Goal: Information Seeking & Learning: Learn about a topic

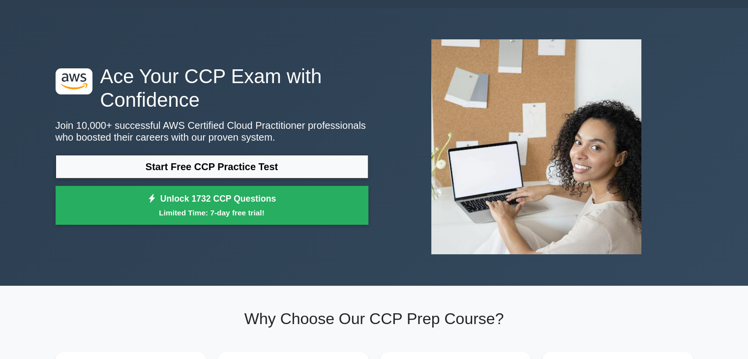
scroll to position [23, 0]
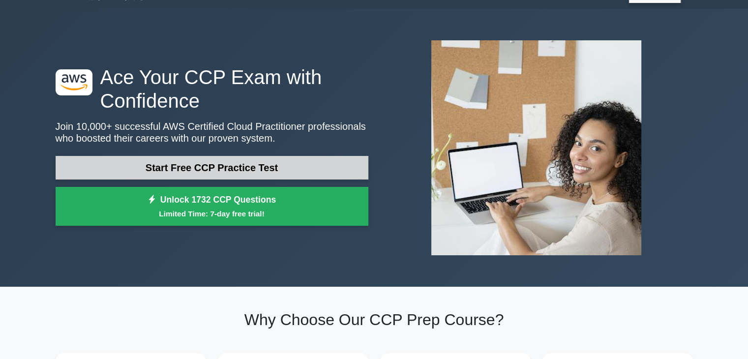
click at [256, 175] on link "Start Free CCP Practice Test" at bounding box center [212, 168] width 313 height 24
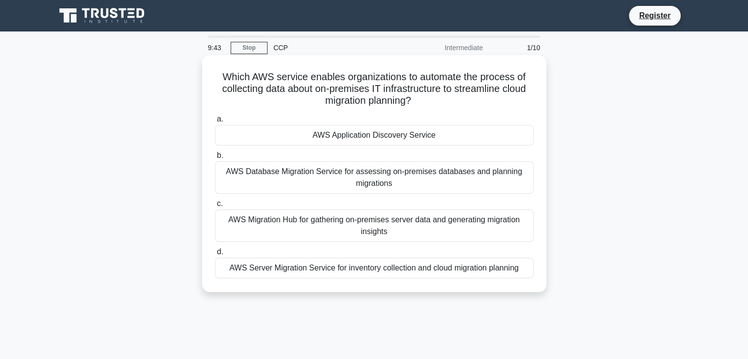
click at [360, 188] on div "AWS Database Migration Service for assessing on-premises databases and planning…" at bounding box center [374, 177] width 319 height 32
click at [215, 159] on input "b. AWS Database Migration Service for assessing on-premises databases and plann…" at bounding box center [215, 155] width 0 height 6
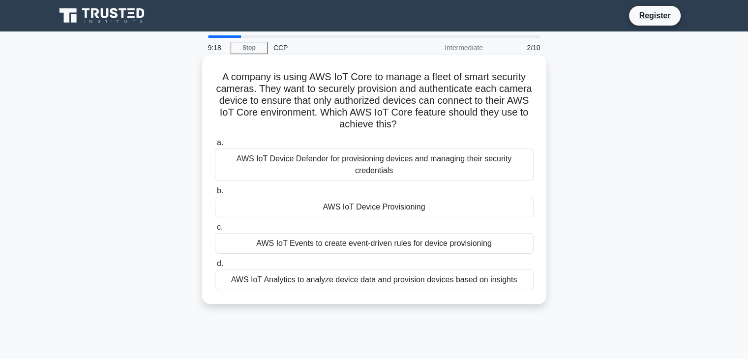
click at [230, 161] on div "AWS IoT Device Defender for provisioning devices and managing their security cr…" at bounding box center [374, 165] width 319 height 32
click at [215, 146] on input "a. AWS IoT Device Defender for provisioning devices and managing their security…" at bounding box center [215, 143] width 0 height 6
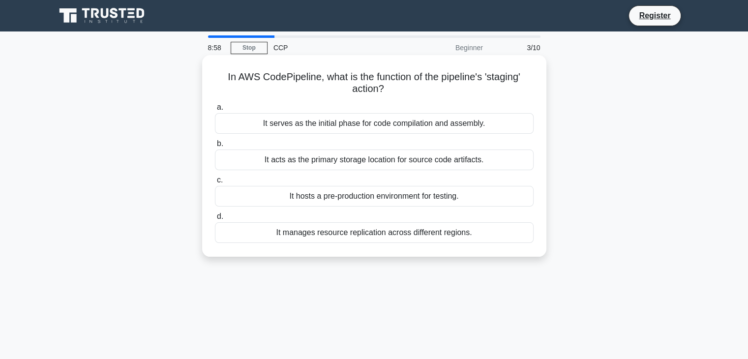
click at [339, 202] on div "It hosts a pre-production environment for testing." at bounding box center [374, 196] width 319 height 21
click at [215, 183] on input "c. It hosts a pre-production environment for testing." at bounding box center [215, 180] width 0 height 6
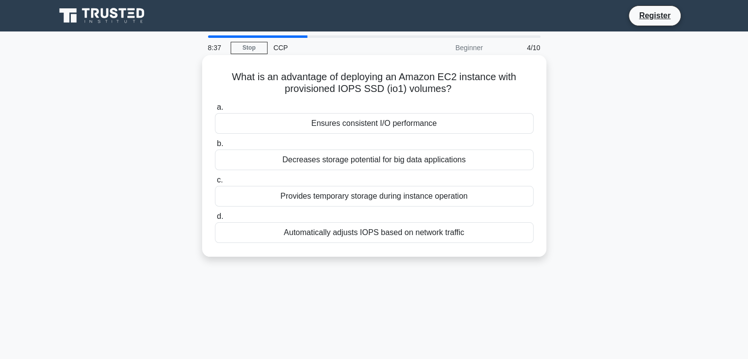
click at [437, 227] on div "Automatically adjusts IOPS based on network traffic" at bounding box center [374, 232] width 319 height 21
click at [215, 220] on input "d. Automatically adjusts IOPS based on network traffic" at bounding box center [215, 216] width 0 height 6
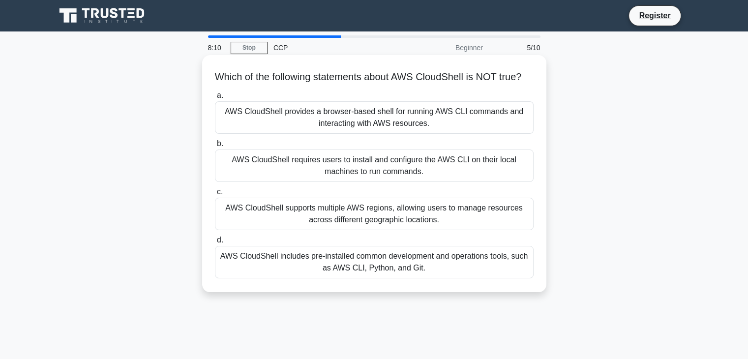
click at [391, 264] on div "AWS CloudShell includes pre-installed common development and operations tools, …" at bounding box center [374, 262] width 319 height 32
click at [215, 243] on input "d. AWS CloudShell includes pre-installed common development and operations tool…" at bounding box center [215, 240] width 0 height 6
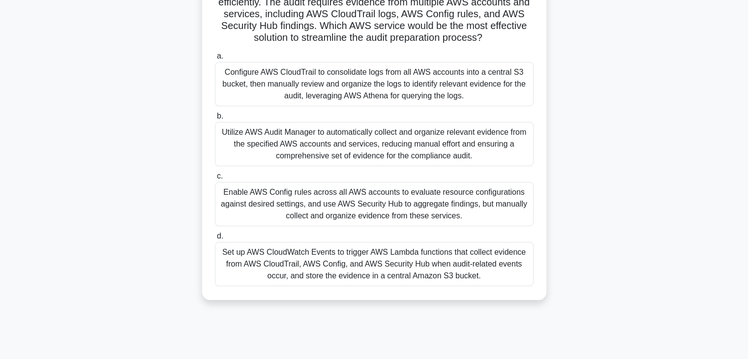
scroll to position [49, 0]
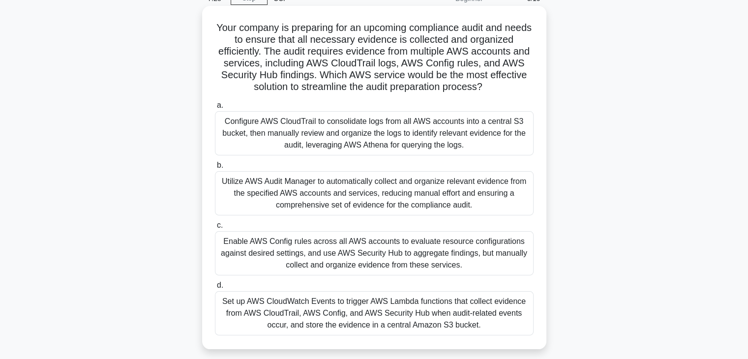
click at [345, 199] on div "Utilize AWS Audit Manager to automatically collect and organize relevant eviden…" at bounding box center [374, 193] width 319 height 44
drag, startPoint x: 373, startPoint y: 204, endPoint x: 374, endPoint y: 212, distance: 7.9
click at [374, 208] on div "Utilize AWS Audit Manager to automatically collect and organize relevant eviden…" at bounding box center [374, 193] width 319 height 44
drag, startPoint x: 266, startPoint y: 193, endPoint x: 248, endPoint y: 207, distance: 22.7
click at [264, 193] on div "Utilize AWS Audit Manager to automatically collect and organize relevant eviden…" at bounding box center [374, 193] width 319 height 44
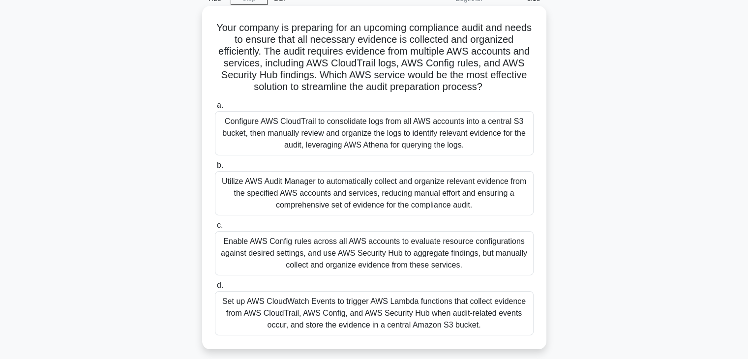
click at [227, 208] on div "Utilize AWS Audit Manager to automatically collect and organize relevant eviden…" at bounding box center [374, 193] width 319 height 44
click at [215, 169] on input "b. Utilize AWS Audit Manager to automatically collect and organize relevant evi…" at bounding box center [215, 165] width 0 height 6
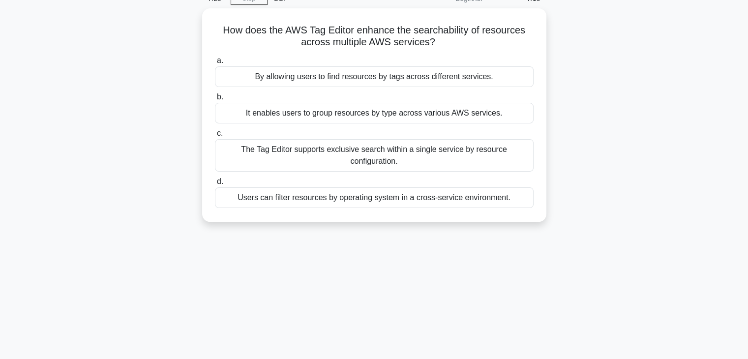
scroll to position [0, 0]
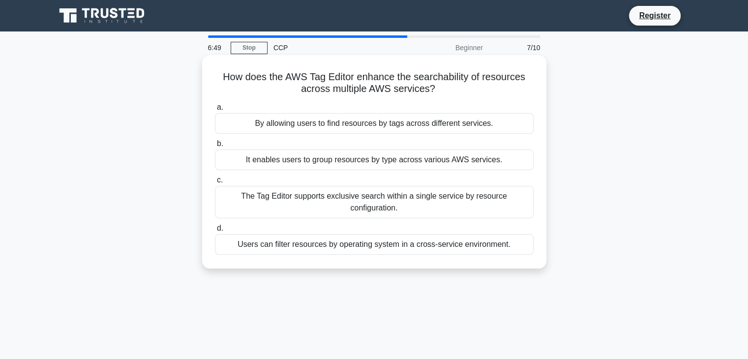
click at [334, 135] on div "a. By allowing users to find resources by tags across different services. b. It…" at bounding box center [374, 177] width 331 height 157
click at [334, 126] on div "By allowing users to find resources by tags across different services." at bounding box center [374, 123] width 319 height 21
click at [215, 111] on input "a. By allowing users to find resources by tags across different services." at bounding box center [215, 107] width 0 height 6
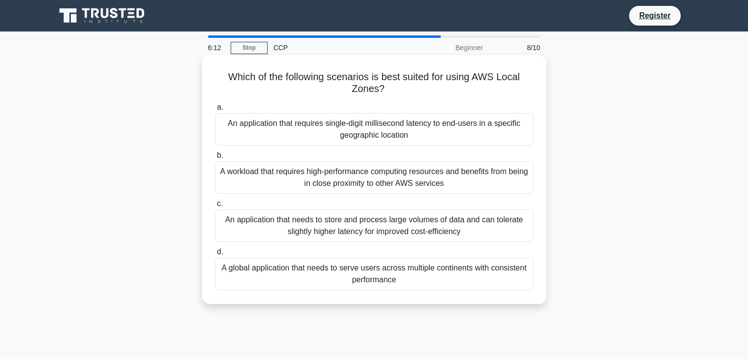
click at [329, 185] on div "A workload that requires high-performance computing resources and benefits from…" at bounding box center [374, 177] width 319 height 32
click at [215, 159] on input "b. A workload that requires high-performance computing resources and benefits f…" at bounding box center [215, 155] width 0 height 6
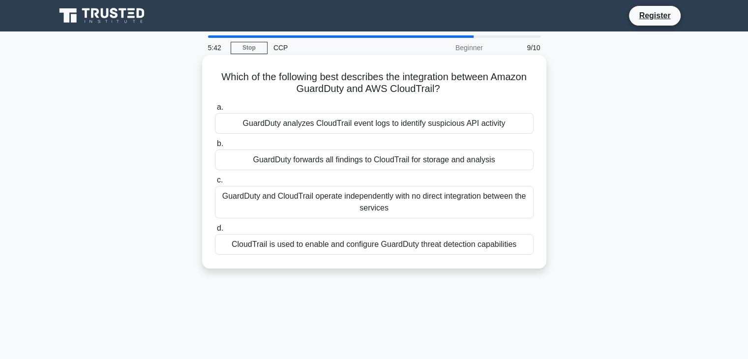
click at [346, 124] on div "GuardDuty analyzes CloudTrail event logs to identify suspicious API activity" at bounding box center [374, 123] width 319 height 21
click at [215, 111] on input "a. GuardDuty analyzes CloudTrail event logs to identify suspicious API activity" at bounding box center [215, 107] width 0 height 6
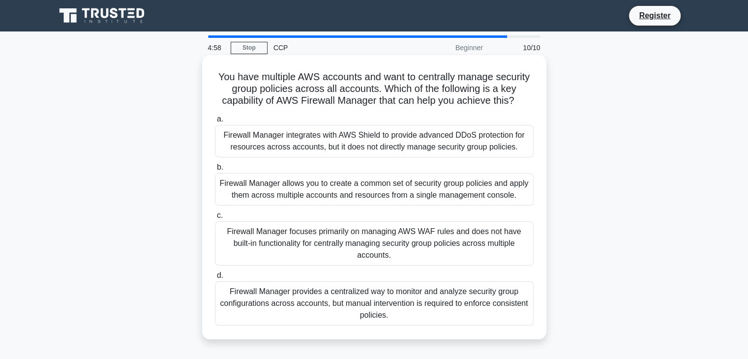
click at [380, 305] on div "Firewall Manager provides a centralized way to monitor and analyze security gro…" at bounding box center [374, 303] width 319 height 44
click at [215, 279] on input "d. Firewall Manager provides a centralized way to monitor and analyze security …" at bounding box center [215, 276] width 0 height 6
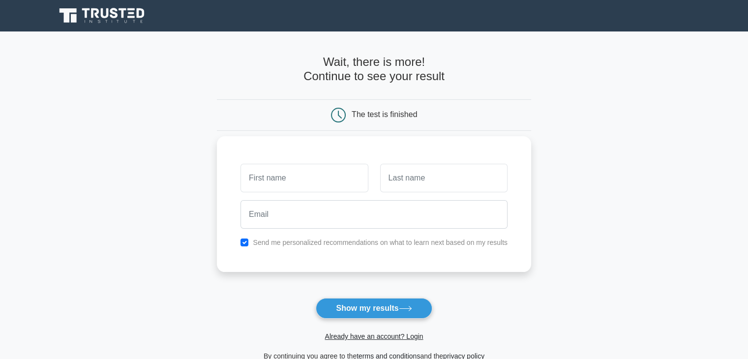
click at [250, 233] on div "Send me personalized recommendations on what to learn next based on my results" at bounding box center [374, 204] width 314 height 136
click at [244, 242] on input "checkbox" at bounding box center [245, 243] width 8 height 8
checkbox input "false"
click at [283, 185] on input "text" at bounding box center [304, 178] width 127 height 29
type input "SHiba"
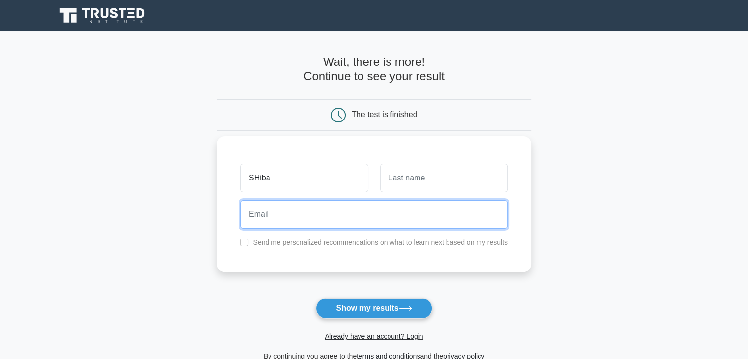
click at [275, 220] on input "email" at bounding box center [374, 214] width 267 height 29
type input "namelessmonster41@gmail.com"
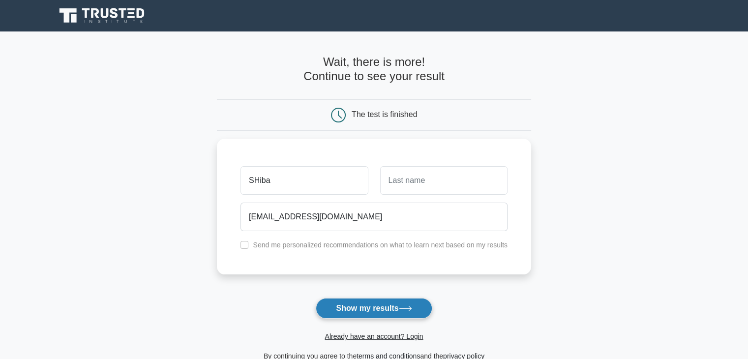
click at [383, 309] on button "Show my results" at bounding box center [374, 308] width 116 height 21
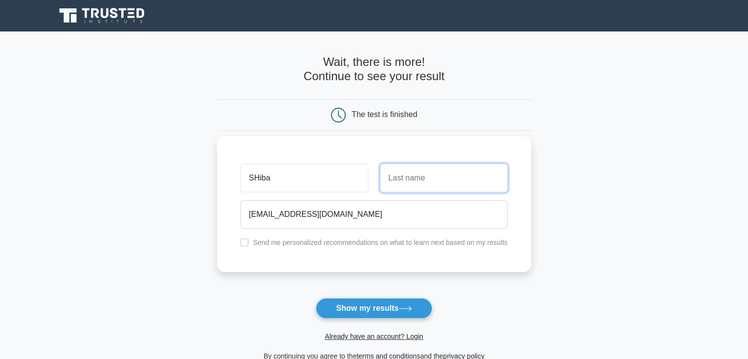
click at [442, 182] on input "text" at bounding box center [443, 178] width 127 height 29
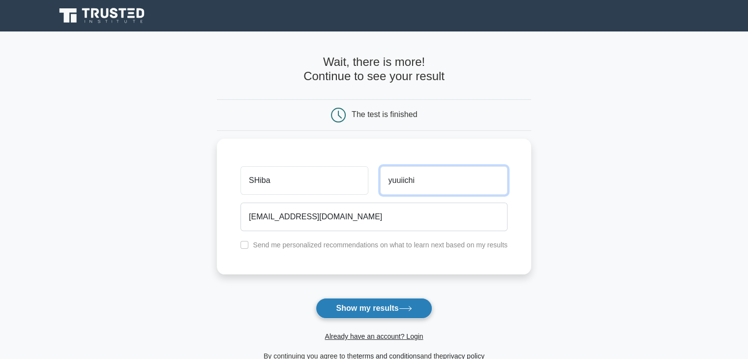
type input "yuuiichi"
click at [401, 307] on button "Show my results" at bounding box center [374, 308] width 116 height 21
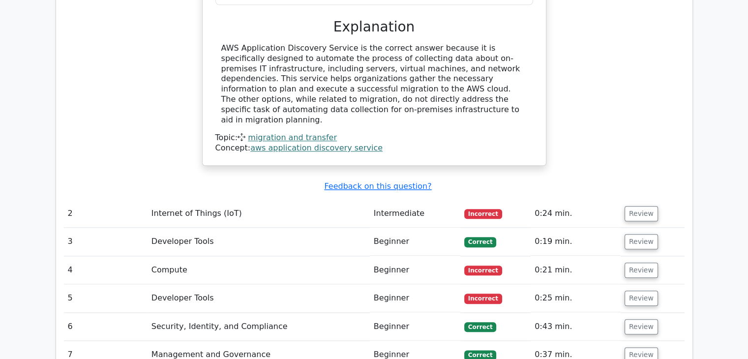
scroll to position [1055, 0]
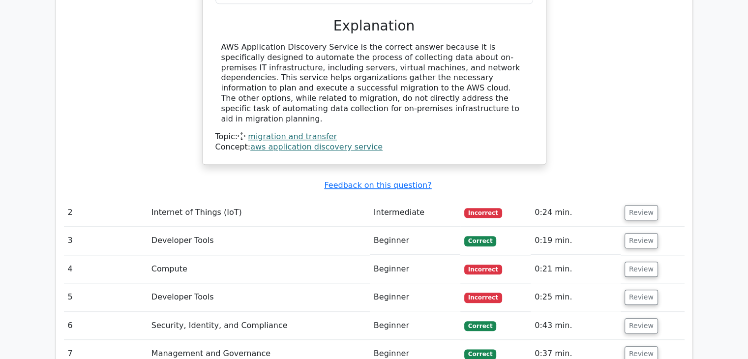
click at [422, 199] on td "Intermediate" at bounding box center [415, 213] width 91 height 28
click at [626, 233] on button "Review" at bounding box center [641, 240] width 33 height 15
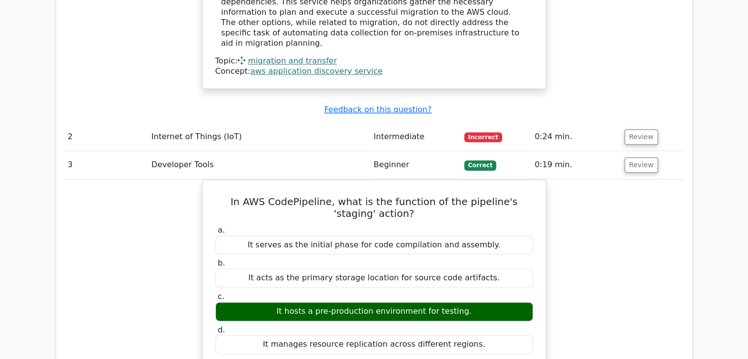
scroll to position [1152, 0]
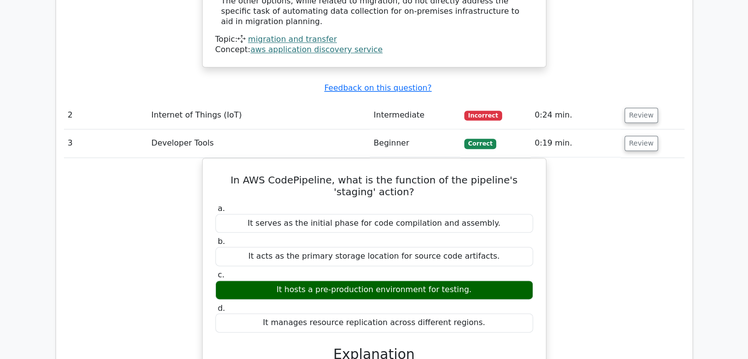
click at [652, 101] on td "Review" at bounding box center [653, 115] width 64 height 28
click at [646, 108] on button "Review" at bounding box center [641, 115] width 33 height 15
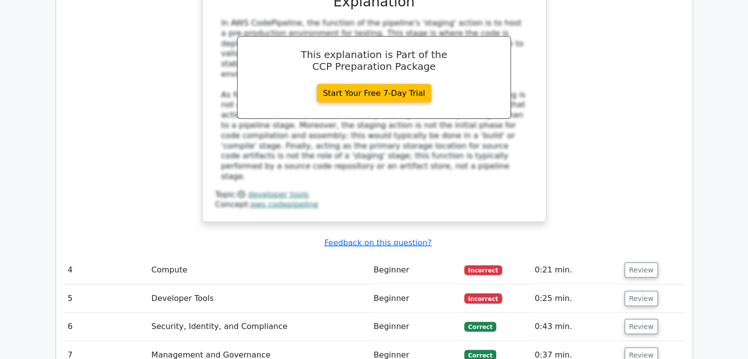
scroll to position [1956, 0]
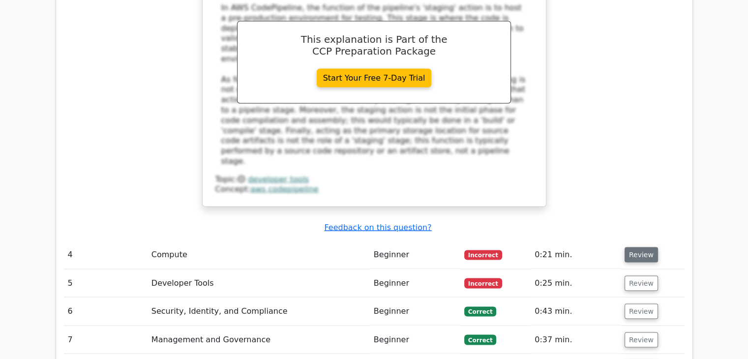
click at [628, 247] on button "Review" at bounding box center [641, 254] width 33 height 15
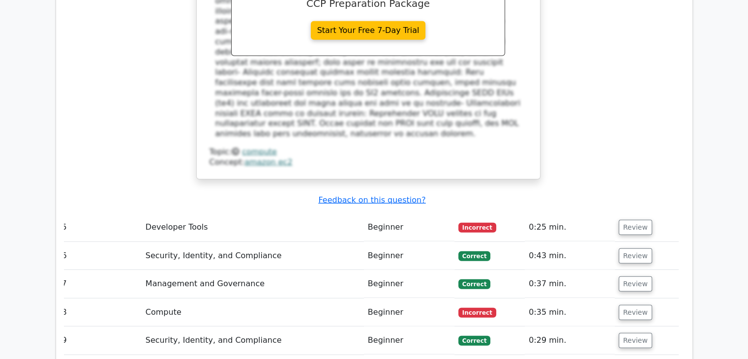
scroll to position [2482, 0]
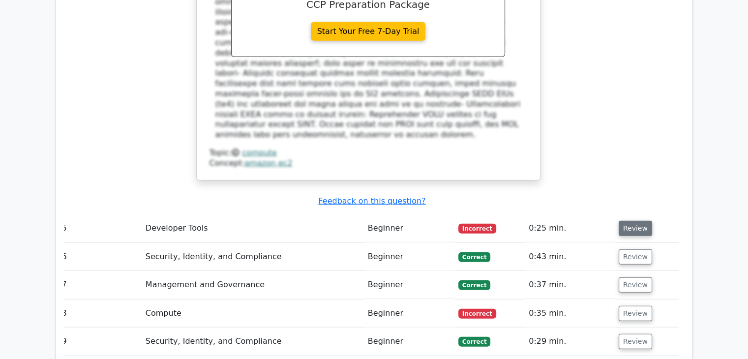
click at [634, 221] on button "Review" at bounding box center [635, 228] width 33 height 15
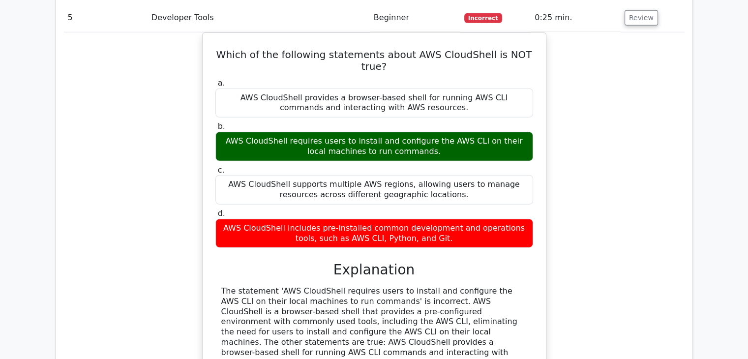
scroll to position [2880, 0]
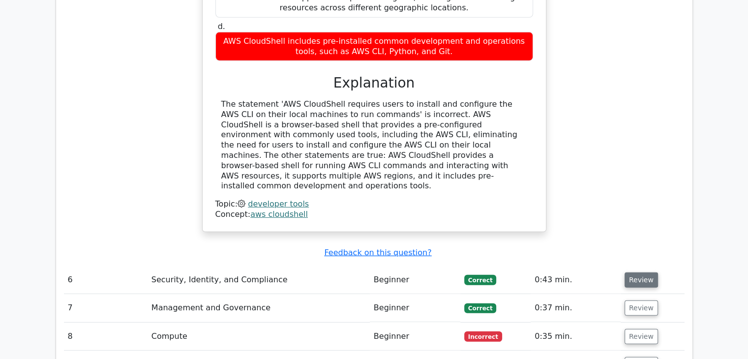
click at [640, 273] on button "Review" at bounding box center [641, 280] width 33 height 15
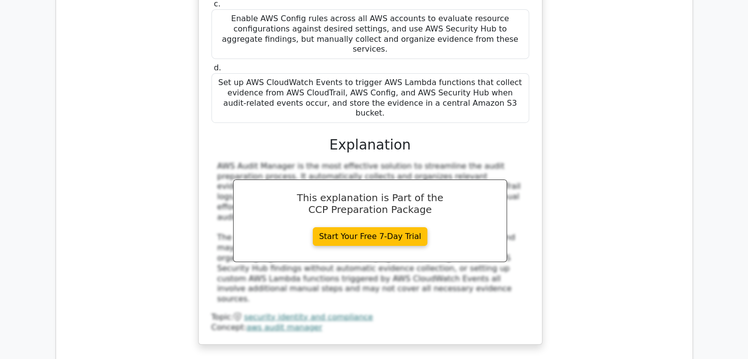
scroll to position [3402, 0]
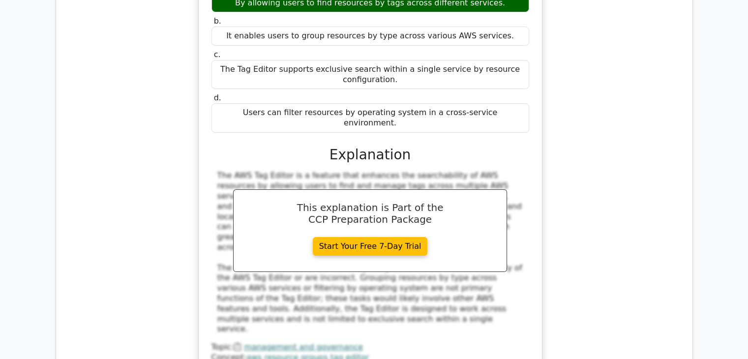
scroll to position [3867, 0]
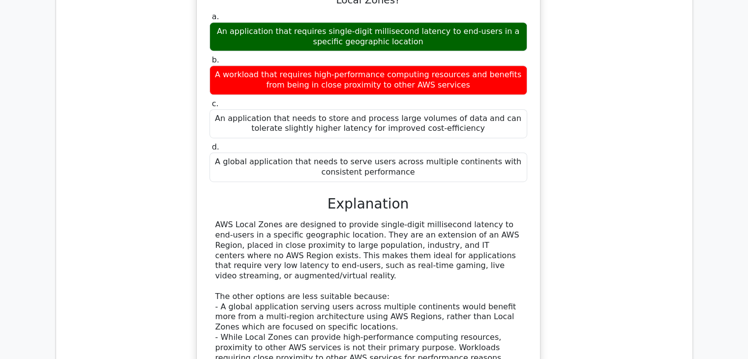
scroll to position [4343, 0]
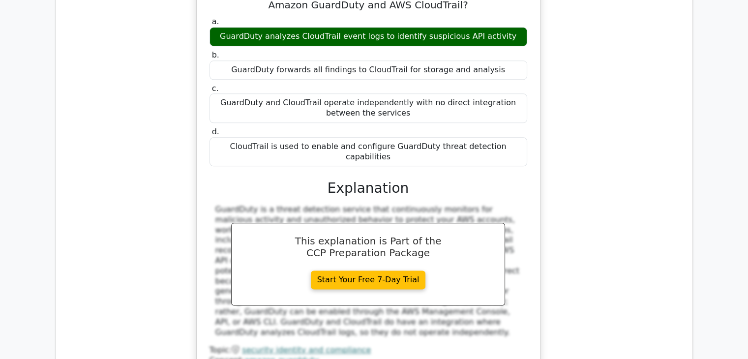
scroll to position [4872, 0]
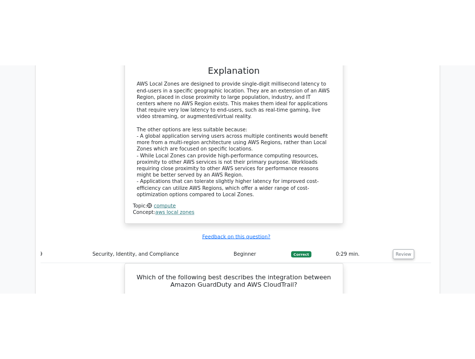
scroll to position [4386, 0]
